Goal: Go to known website: Access a specific website the user already knows

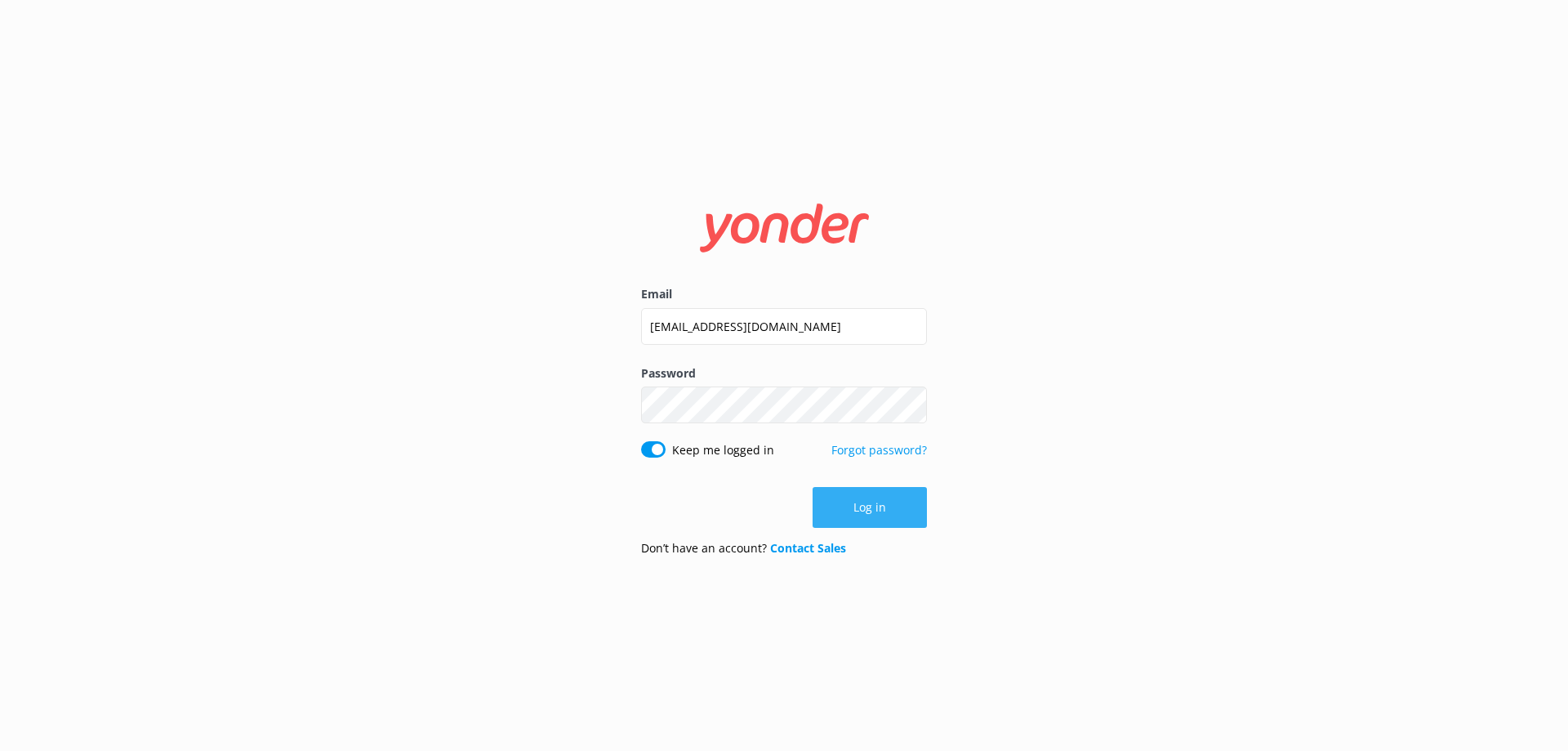
click at [886, 522] on button "Log in" at bounding box center [870, 507] width 115 height 41
